Goal: Transaction & Acquisition: Download file/media

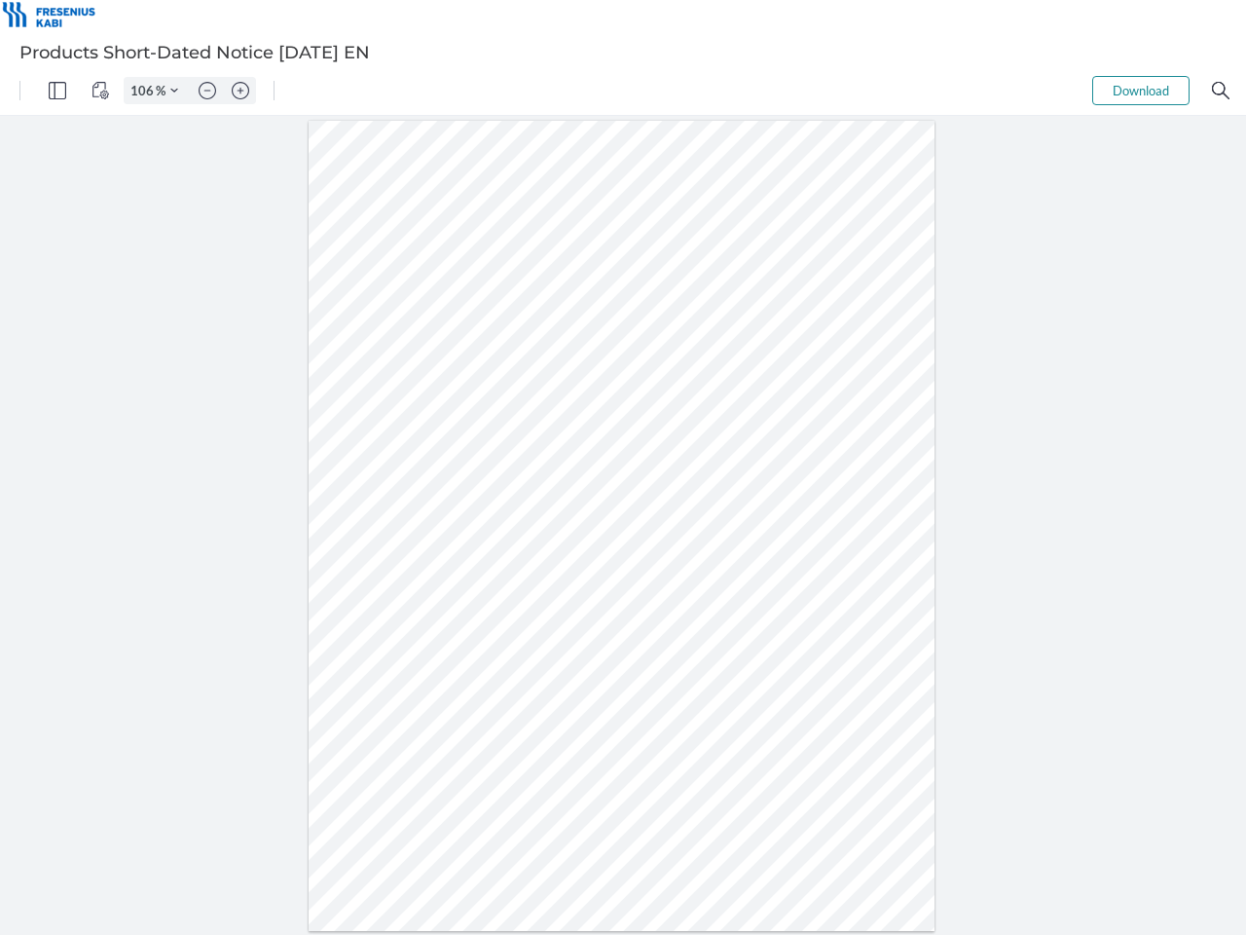
click at [57, 91] on img "Panel" at bounding box center [58, 91] width 18 height 18
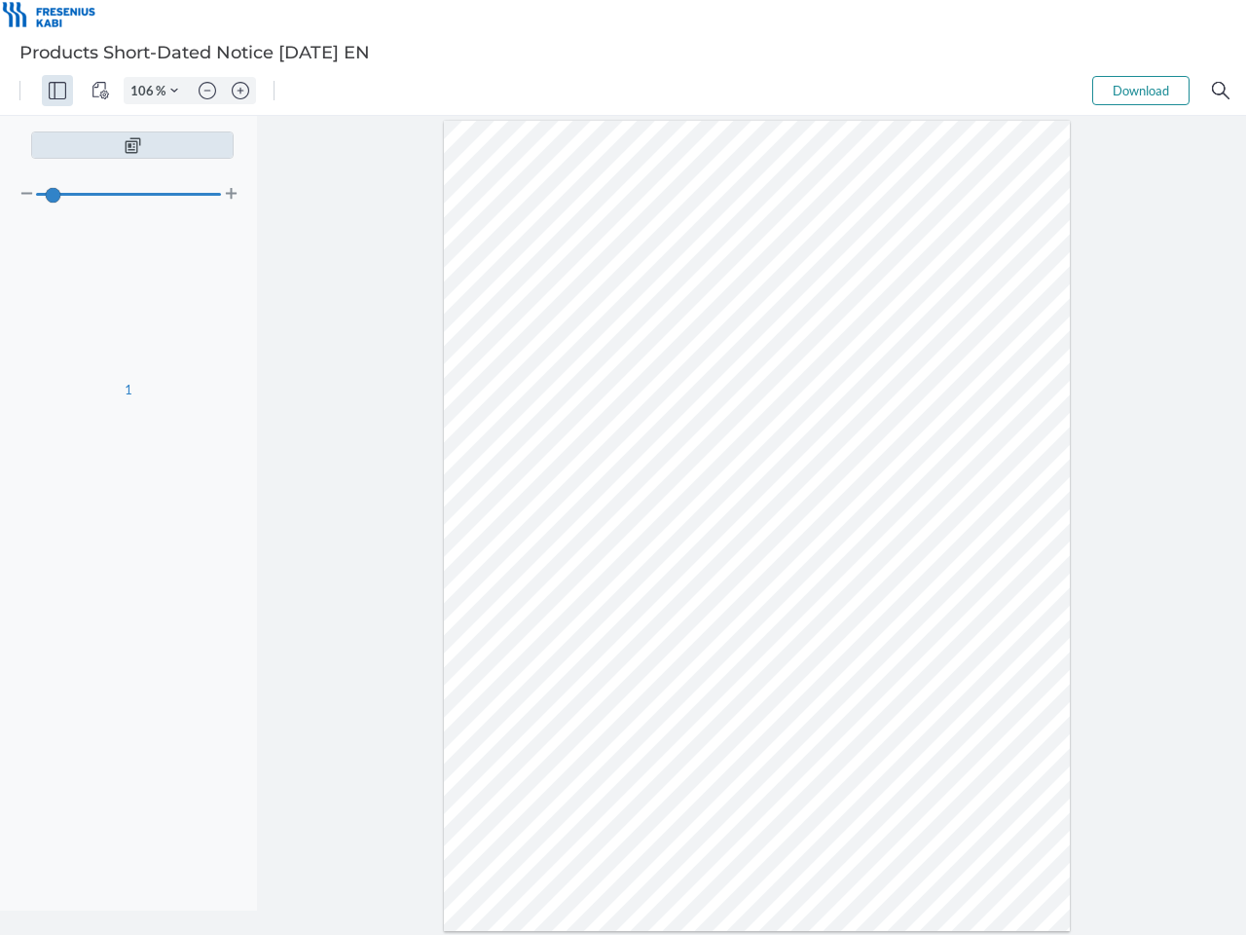
click at [100, 91] on img "View Controls" at bounding box center [101, 91] width 18 height 18
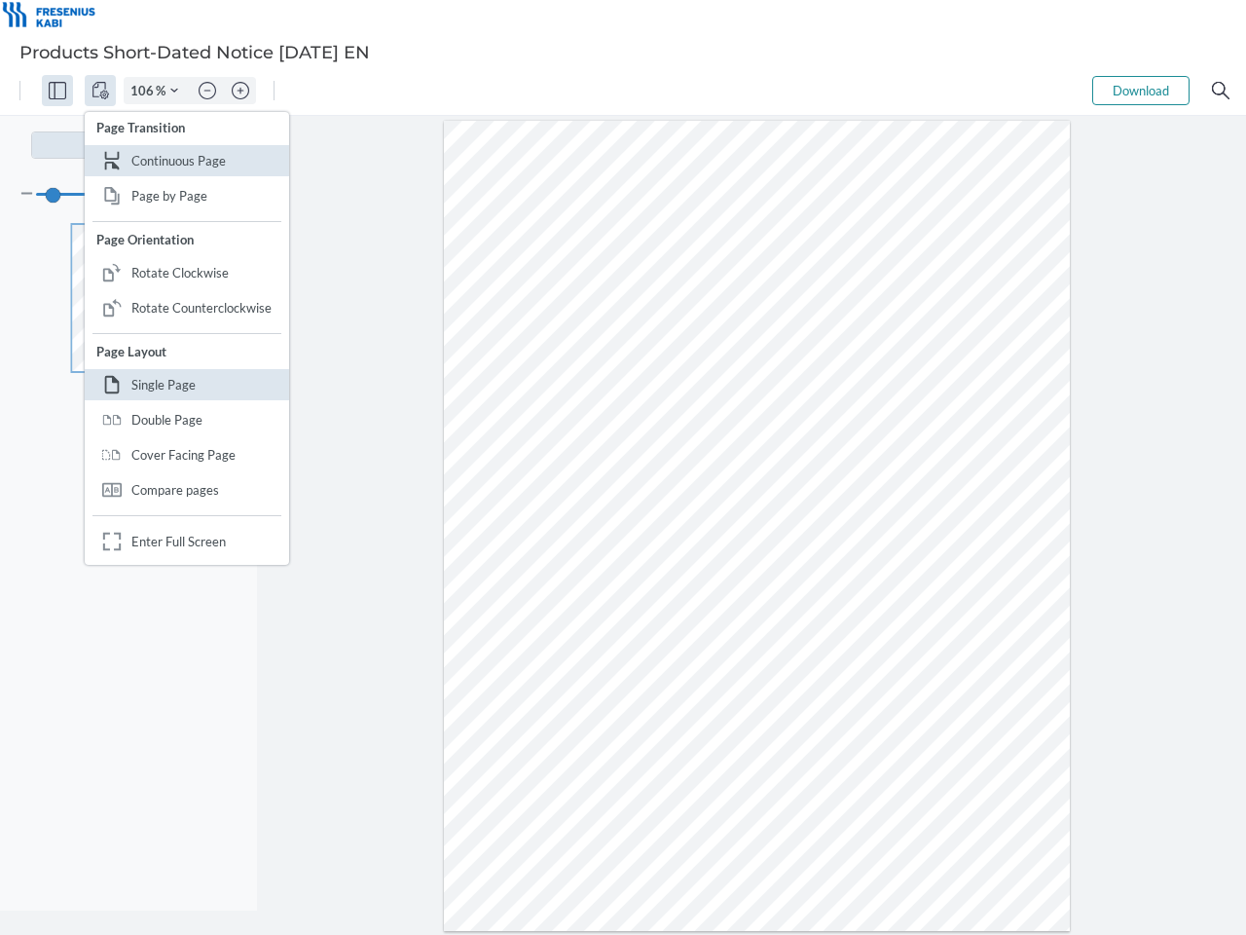
click at [145, 91] on input "106" at bounding box center [140, 91] width 31 height 18
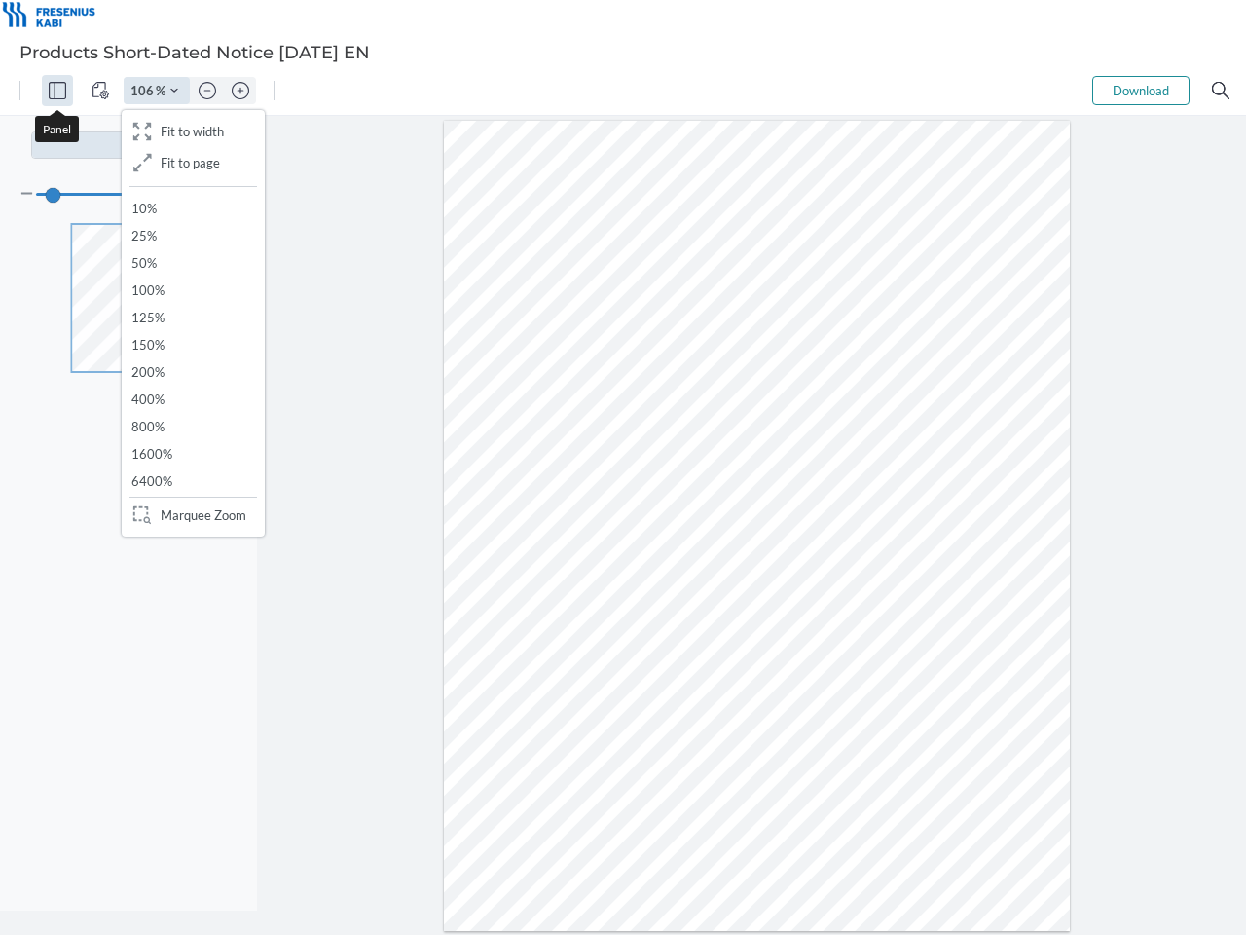
click at [174, 91] on img "Zoom Controls" at bounding box center [174, 91] width 8 height 8
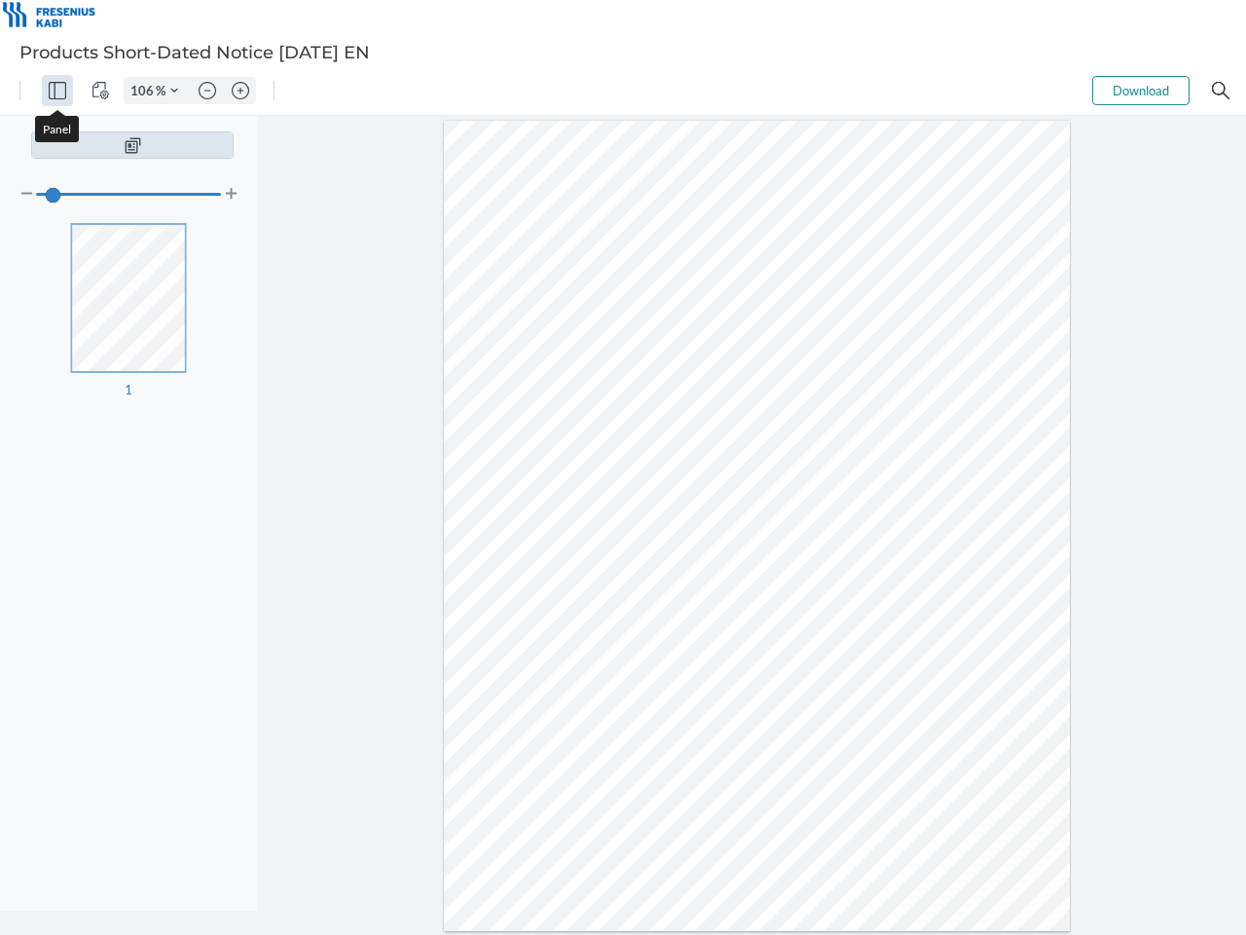
click at [207, 91] on img "Zoom out" at bounding box center [208, 91] width 18 height 18
click at [241, 91] on img "Zoom in" at bounding box center [241, 91] width 18 height 18
type input "106"
click at [1141, 91] on button "Download" at bounding box center [1140, 90] width 97 height 29
click at [1221, 91] on img "Search" at bounding box center [1221, 91] width 18 height 18
